Goal: Navigation & Orientation: Find specific page/section

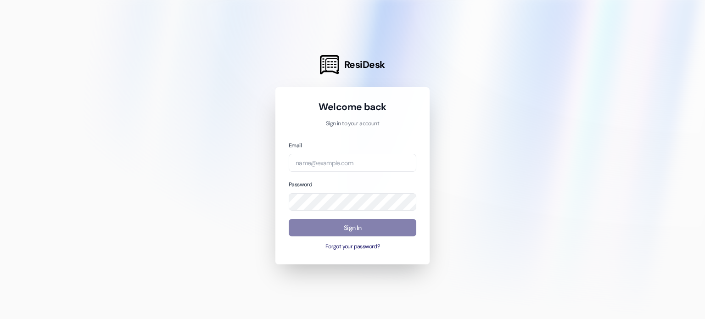
click at [422, 141] on div "Welcome back Sign in to your account Email Password Sign In Forgot your passwor…" at bounding box center [352, 175] width 154 height 177
click at [301, 169] on input "email" at bounding box center [353, 163] width 128 height 18
type input "[EMAIL_ADDRESS][DOMAIN_NAME]"
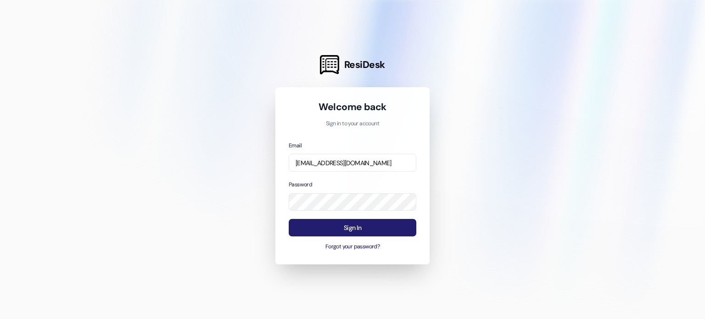
click at [348, 224] on button "Sign In" at bounding box center [353, 228] width 128 height 18
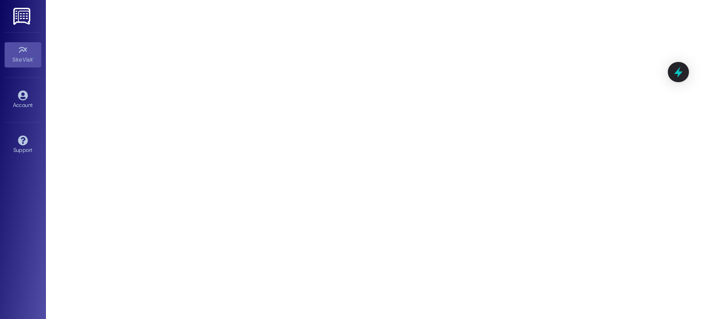
click at [19, 16] on img at bounding box center [22, 16] width 19 height 17
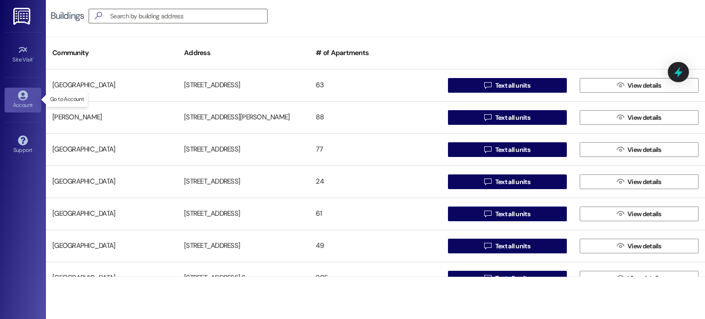
click at [24, 96] on icon at bounding box center [23, 95] width 10 height 10
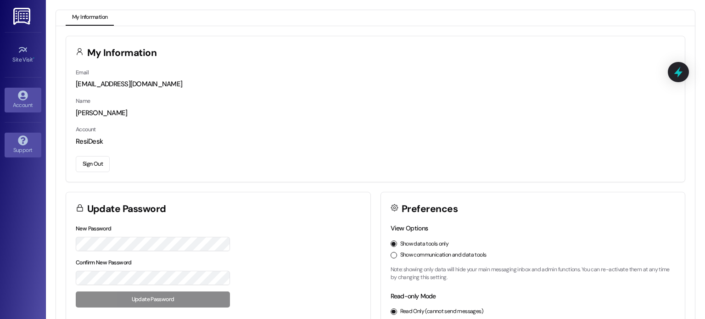
click at [24, 143] on icon at bounding box center [23, 140] width 10 height 10
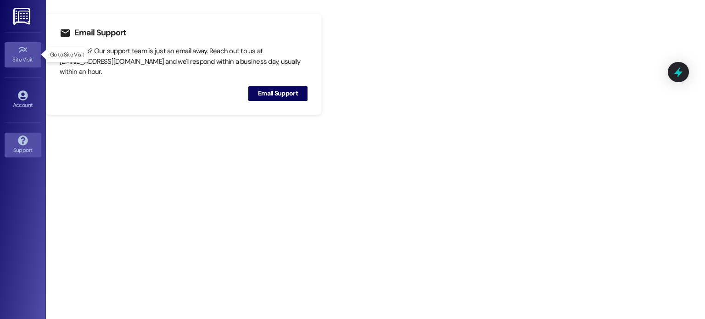
click at [20, 51] on icon at bounding box center [22, 50] width 8 height 6
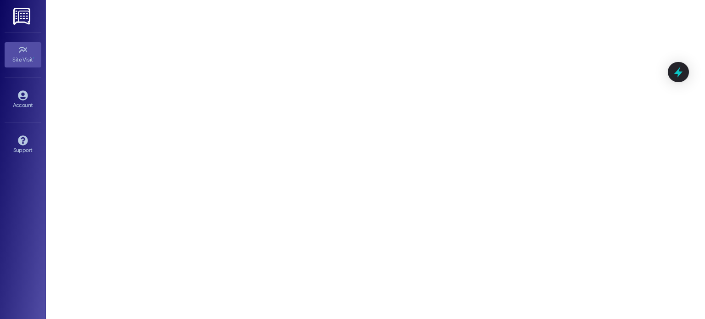
click at [19, 14] on img at bounding box center [22, 16] width 19 height 17
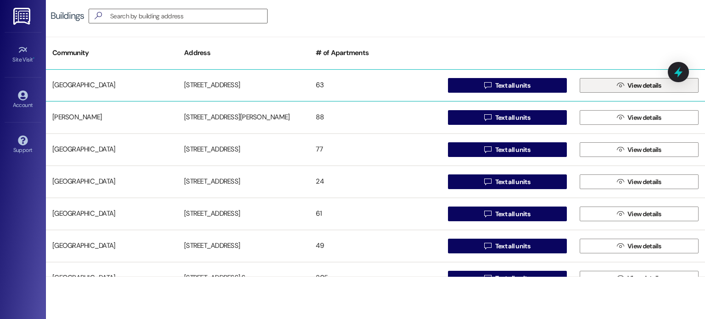
click at [630, 89] on span "View details" at bounding box center [645, 86] width 34 height 10
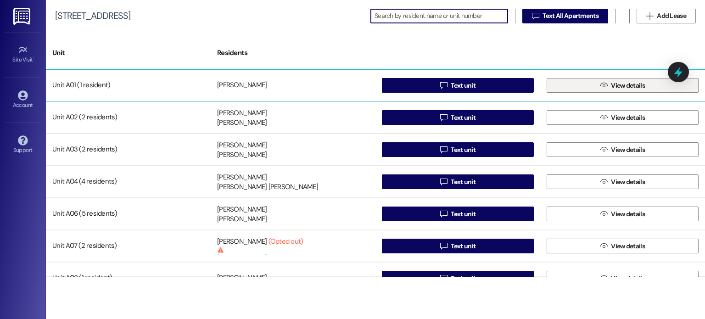
click at [604, 86] on icon "" at bounding box center [604, 85] width 7 height 7
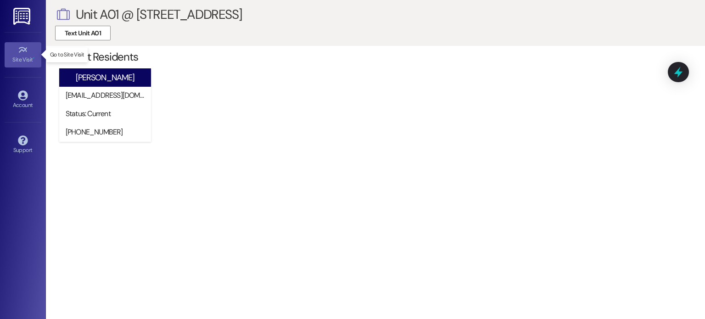
click at [25, 53] on icon at bounding box center [23, 50] width 10 height 10
